Goal: Task Accomplishment & Management: Use online tool/utility

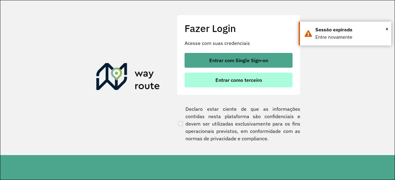
click at [226, 80] on span "Entrar como terceiro" at bounding box center [238, 80] width 47 height 5
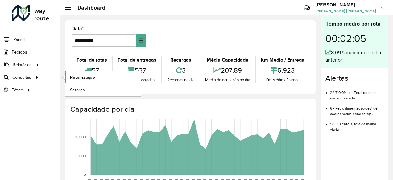
click at [79, 78] on span "Roteirização" at bounding box center [82, 77] width 25 height 6
click at [82, 73] on link "Roteirização" at bounding box center [103, 77] width 76 height 12
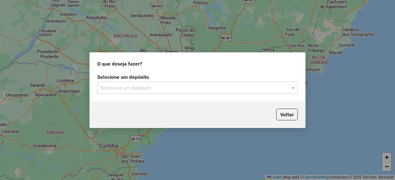
click at [130, 89] on input "text" at bounding box center [191, 87] width 182 height 7
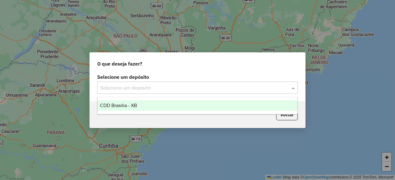
click at [131, 103] on span "CDD Brasilia - XB" at bounding box center [118, 105] width 37 height 5
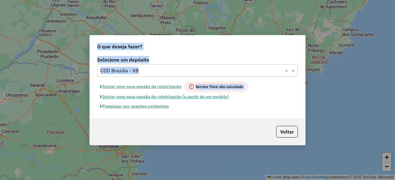
drag, startPoint x: 131, startPoint y: 103, endPoint x: 155, endPoint y: 105, distance: 24.4
click at [155, 105] on hb-app "Aguarde... Pop-up bloqueado! Seu navegador bloqueou automáticamente a abertura …" at bounding box center [197, 90] width 395 height 180
click at [155, 105] on button "Pesquisar por sessões existentes" at bounding box center [134, 107] width 74 height 10
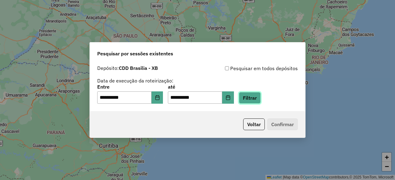
click at [259, 93] on button "Filtrar" at bounding box center [250, 98] width 22 height 12
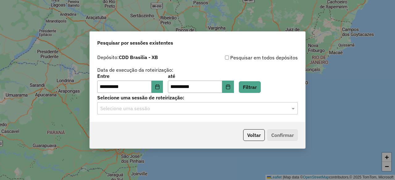
click at [202, 115] on div "**********" at bounding box center [197, 86] width 215 height 71
click at [208, 112] on div "Selecione uma sessão" at bounding box center [197, 108] width 200 height 12
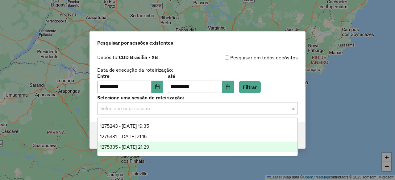
click at [161, 148] on div "1275335 - 13/09/2025 21:29" at bounding box center [197, 147] width 200 height 10
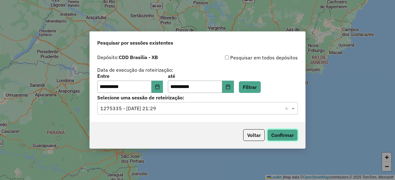
click at [282, 140] on button "Confirmar" at bounding box center [282, 136] width 31 height 12
